Goal: Task Accomplishment & Management: Complete application form

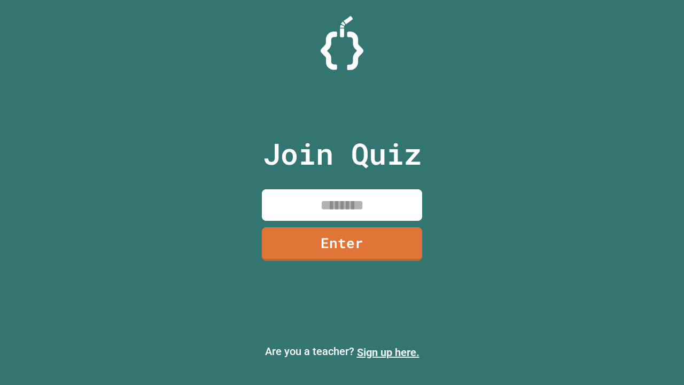
click at [388, 352] on link "Sign up here." at bounding box center [388, 352] width 63 height 13
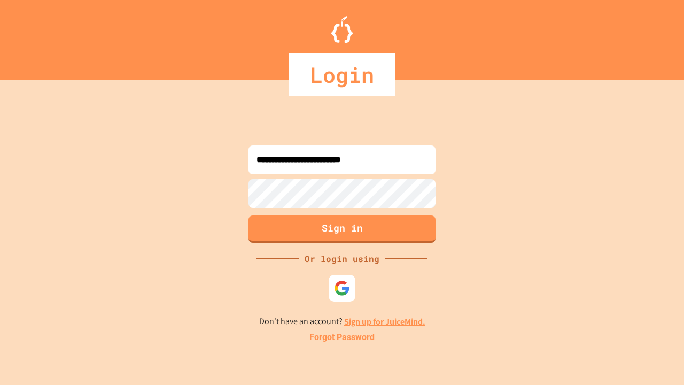
type input "**********"
